Goal: Information Seeking & Learning: Find specific page/section

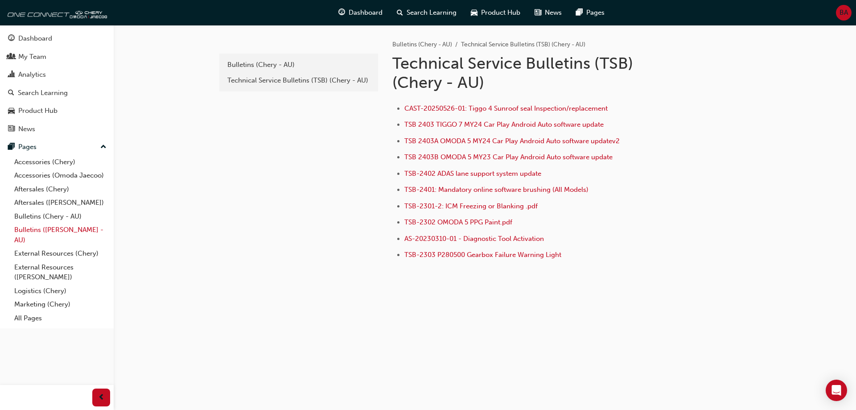
click at [46, 228] on link "Bulletins ([PERSON_NAME] - AU)" at bounding box center [60, 235] width 99 height 24
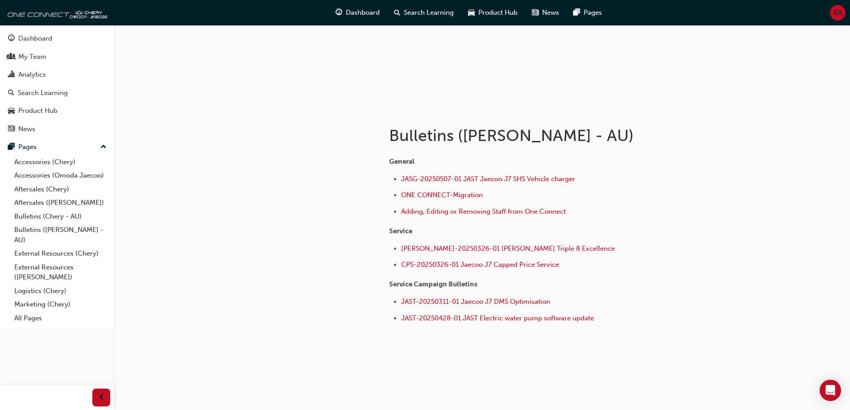
scroll to position [97, 0]
click at [29, 199] on link "Aftersales ([PERSON_NAME])" at bounding box center [60, 203] width 99 height 14
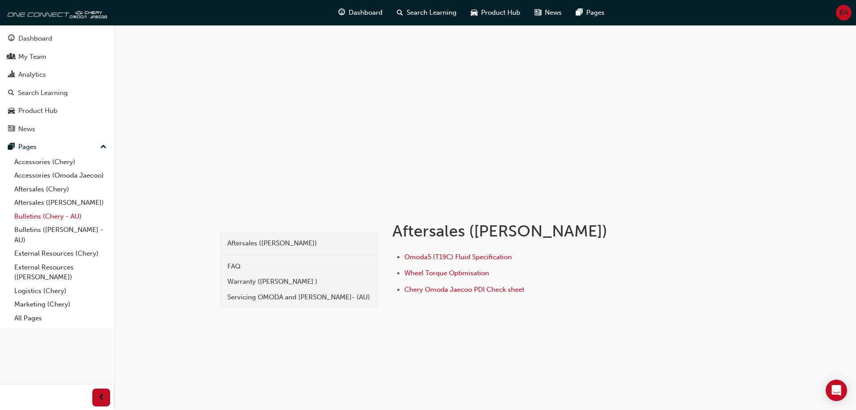
click at [55, 216] on link "Bulletins (Chery - AU)" at bounding box center [60, 217] width 99 height 14
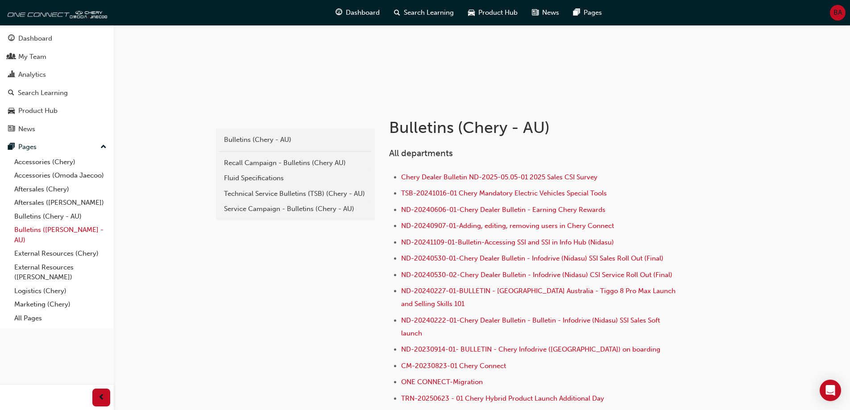
scroll to position [178, 0]
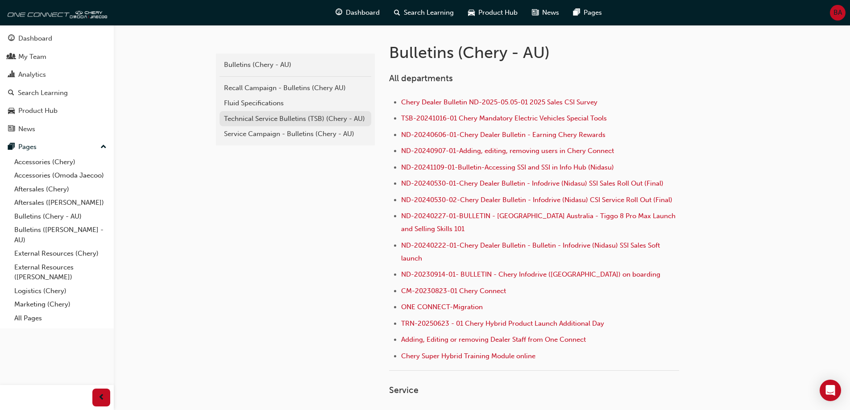
click at [269, 119] on div "Technical Service Bulletins (TSB) (Chery - AU)" at bounding box center [295, 119] width 143 height 10
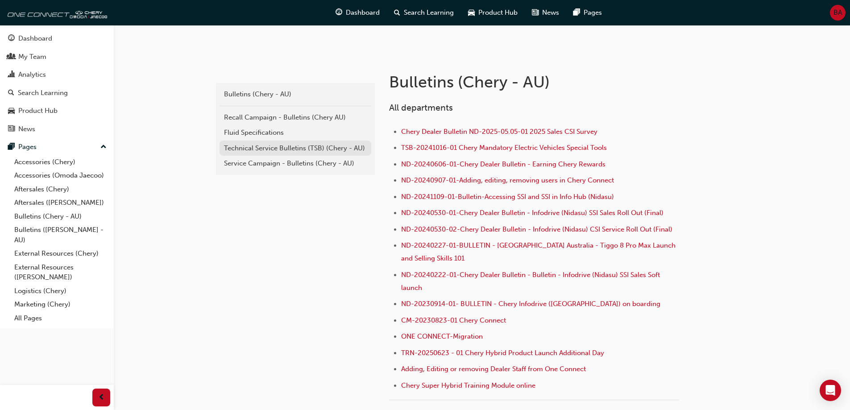
scroll to position [169, 0]
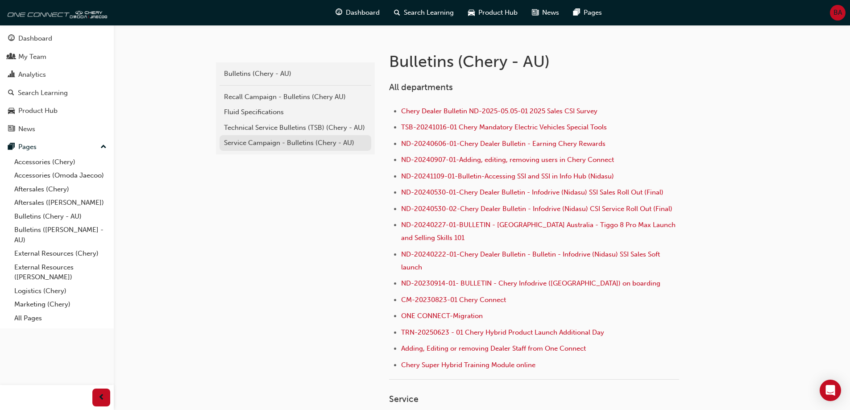
click at [297, 140] on div "Service Campaign - Bulletins (Chery - AU)" at bounding box center [295, 143] width 143 height 10
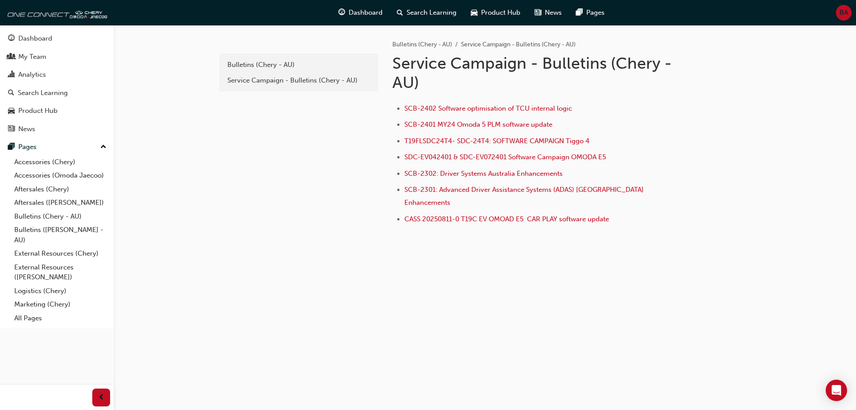
click at [482, 231] on div "e85f914b-8380-4b90-a255-4e94a5c53783 Bulletins (Chery - AU) Service Campaign - …" at bounding box center [485, 143] width 535 height 237
click at [477, 215] on span "CASS 20250811-0 T19C EV OMOAD E5 CAR PLAY software update" at bounding box center [507, 219] width 205 height 8
